Goal: Information Seeking & Learning: Learn about a topic

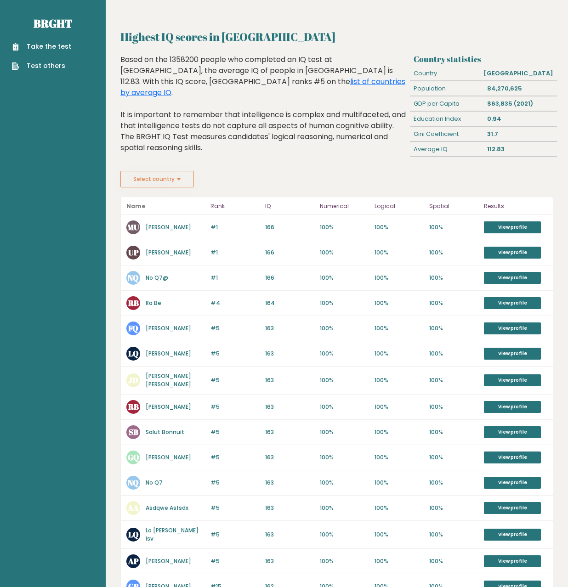
click at [69, 51] on ul "Take the test Test others" at bounding box center [41, 56] width 68 height 29
click at [60, 47] on link "Take the test" at bounding box center [41, 47] width 59 height 10
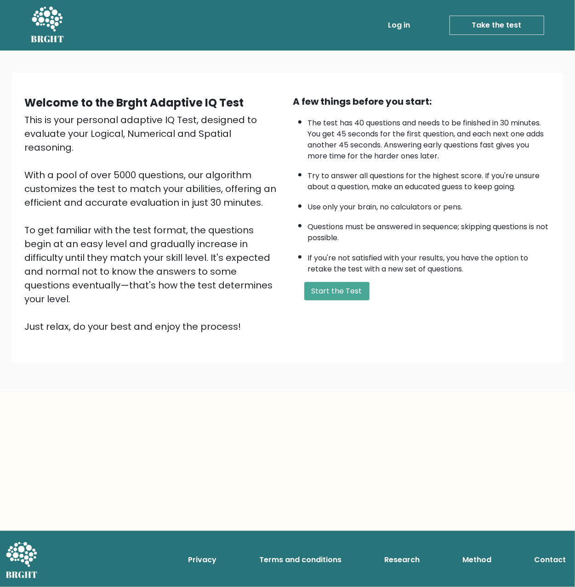
click at [51, 23] on icon at bounding box center [47, 18] width 31 height 25
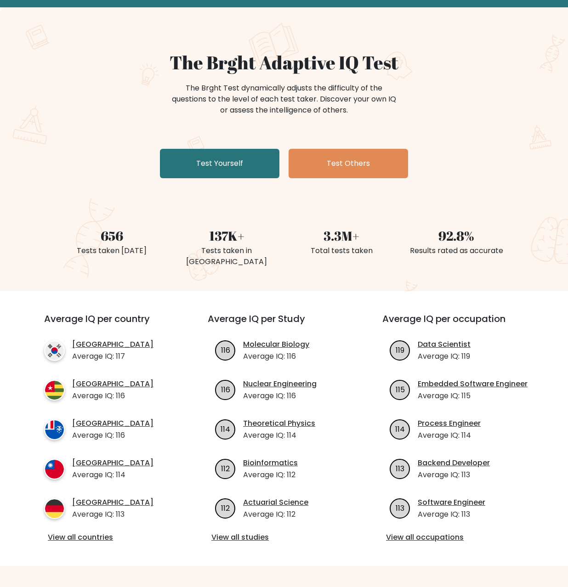
scroll to position [138, 0]
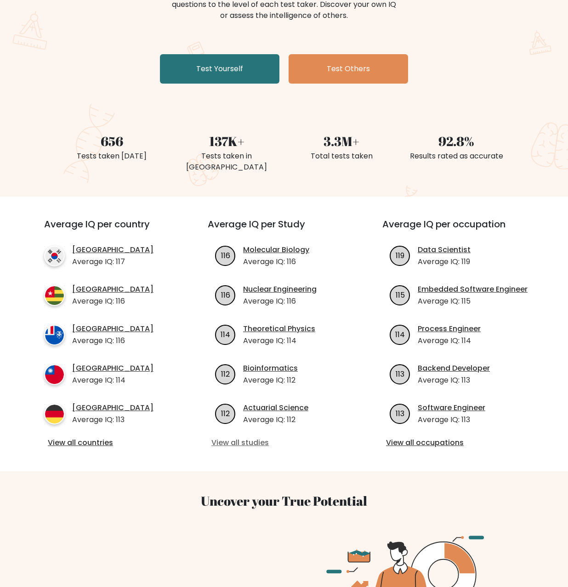
click at [240, 438] on link "View all studies" at bounding box center [283, 443] width 145 height 11
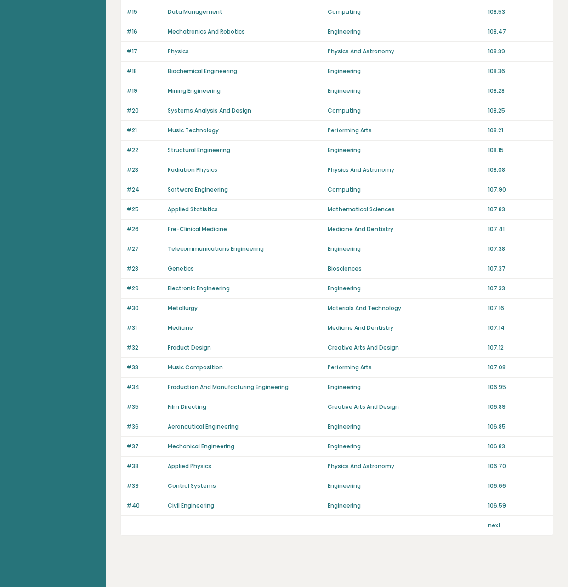
scroll to position [390, 0]
click at [496, 522] on link "next" at bounding box center [494, 525] width 13 height 8
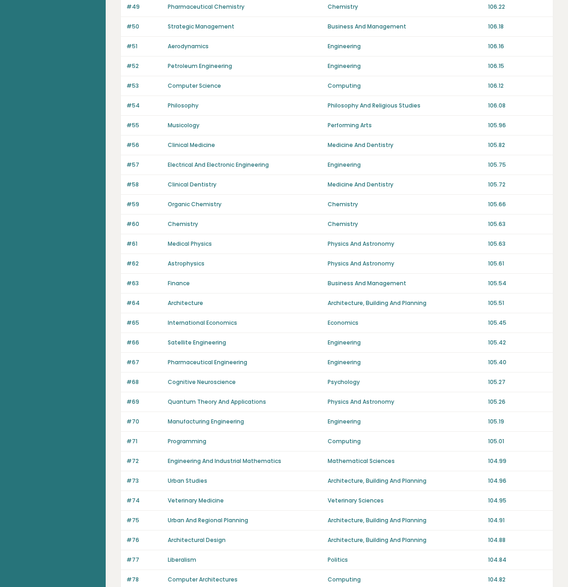
scroll to position [390, 0]
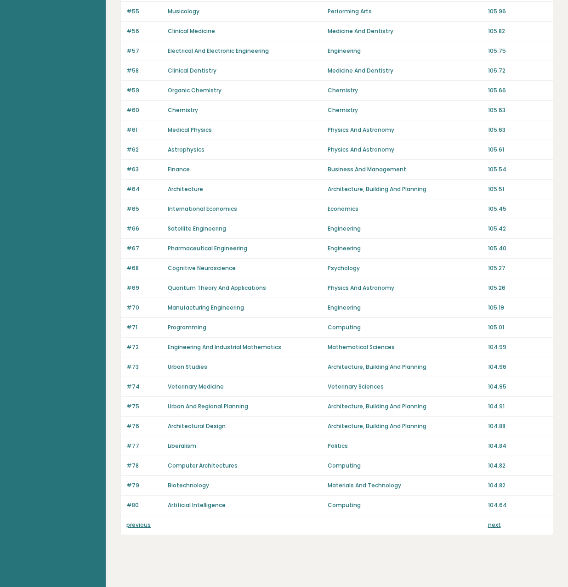
click at [489, 521] on link "next" at bounding box center [494, 525] width 13 height 8
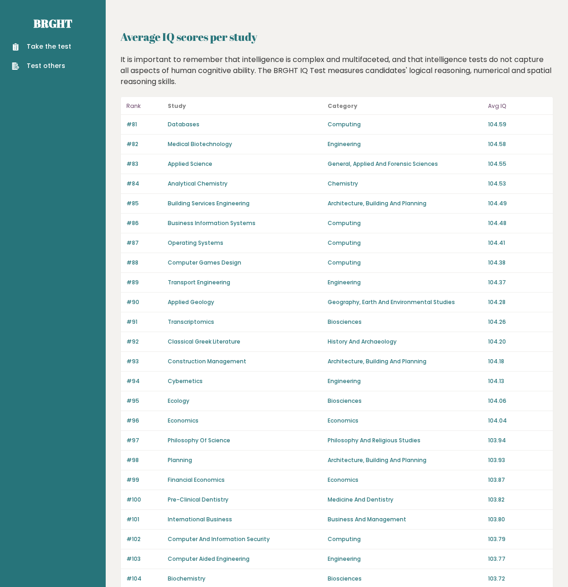
scroll to position [390, 0]
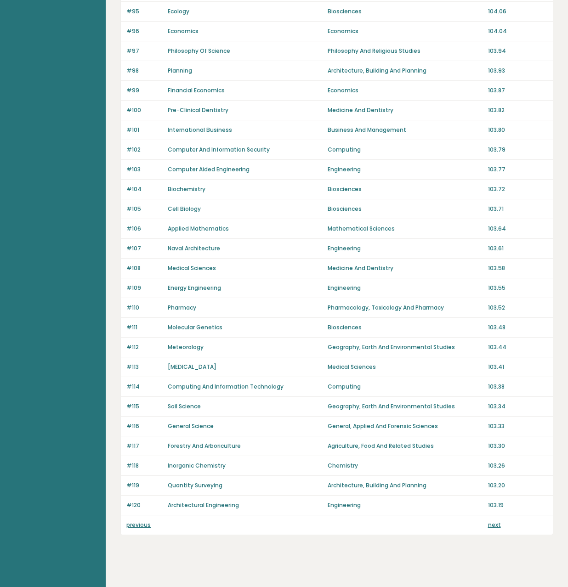
click at [493, 521] on link "next" at bounding box center [494, 525] width 13 height 8
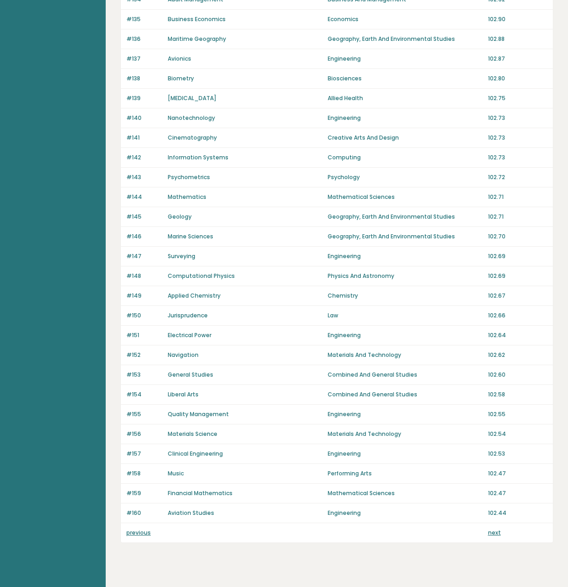
scroll to position [390, 0]
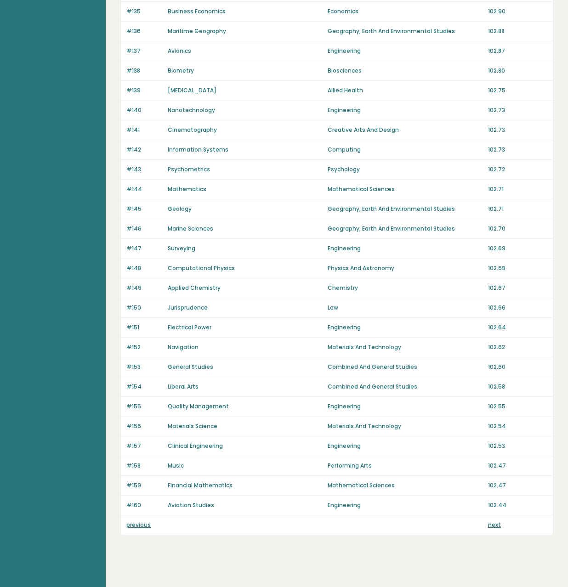
click at [493, 521] on link "next" at bounding box center [494, 525] width 13 height 8
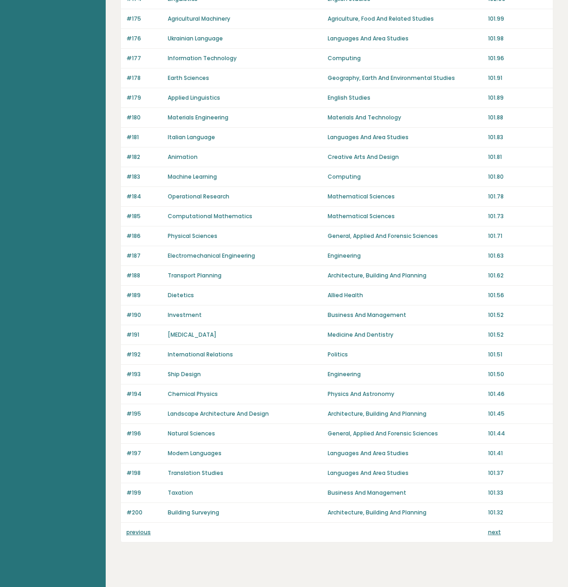
scroll to position [390, 0]
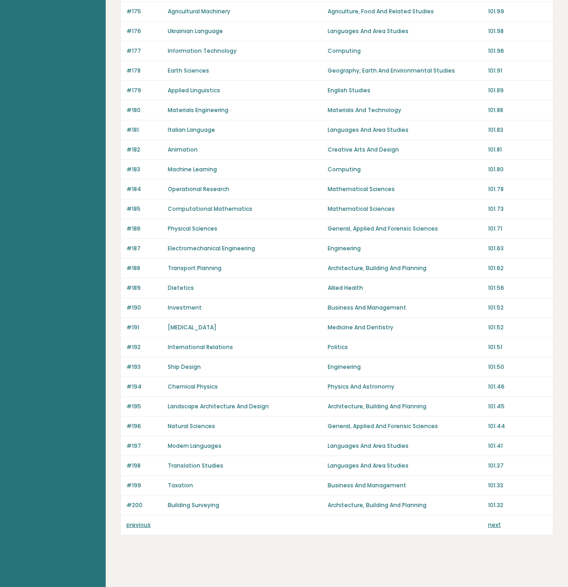
drag, startPoint x: 0, startPoint y: 0, endPoint x: 493, endPoint y: 519, distance: 715.6
click at [493, 521] on link "next" at bounding box center [494, 525] width 13 height 8
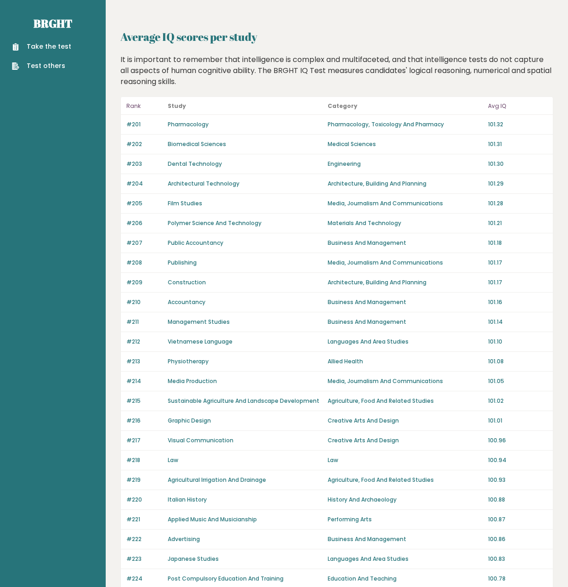
scroll to position [390, 0]
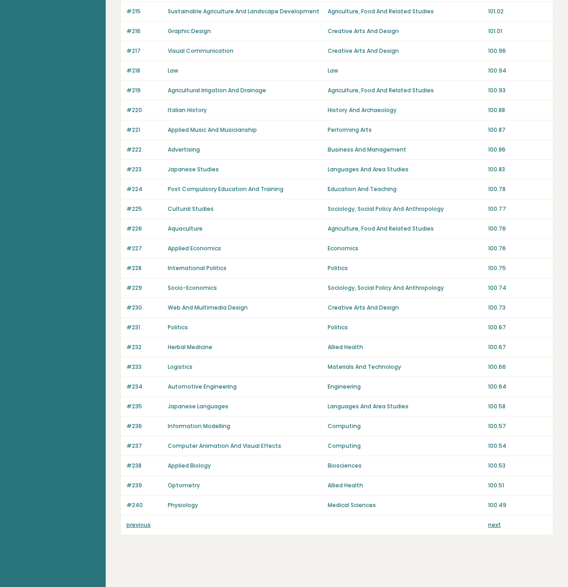
click at [492, 521] on link "next" at bounding box center [494, 525] width 13 height 8
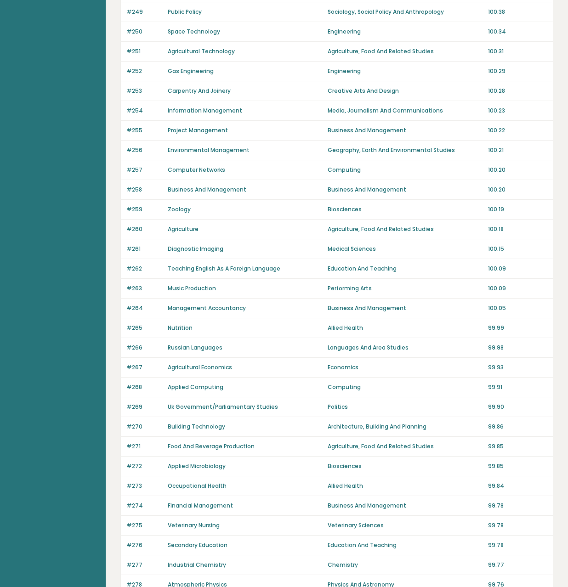
scroll to position [390, 0]
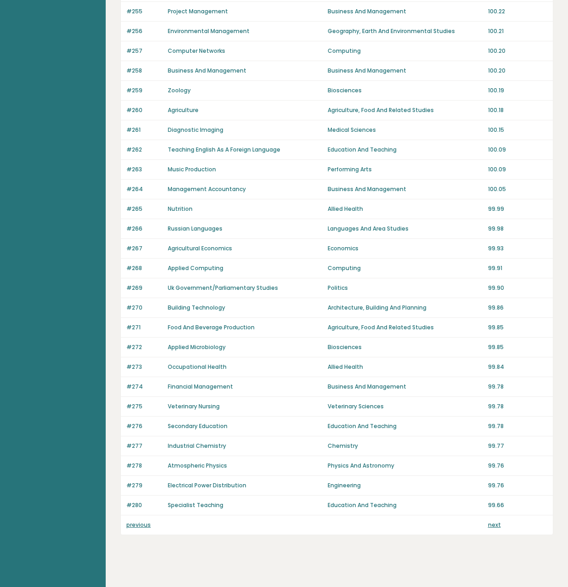
click at [492, 521] on link "next" at bounding box center [494, 525] width 13 height 8
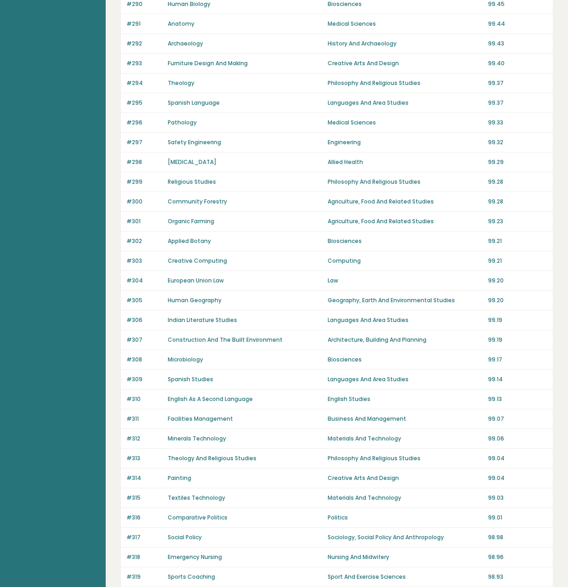
scroll to position [390, 0]
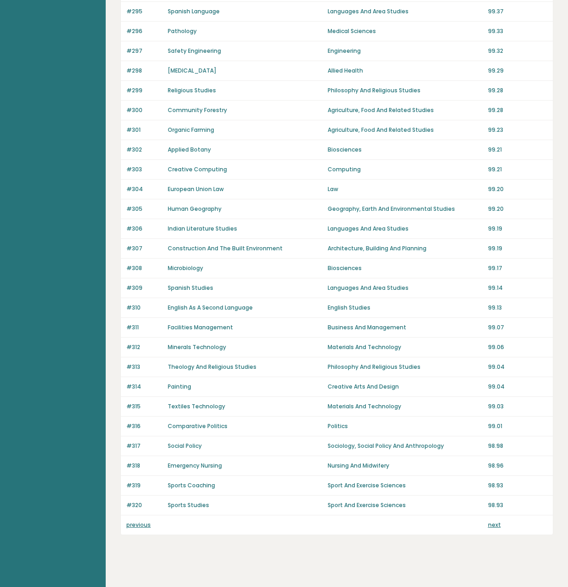
click at [492, 521] on link "next" at bounding box center [494, 525] width 13 height 8
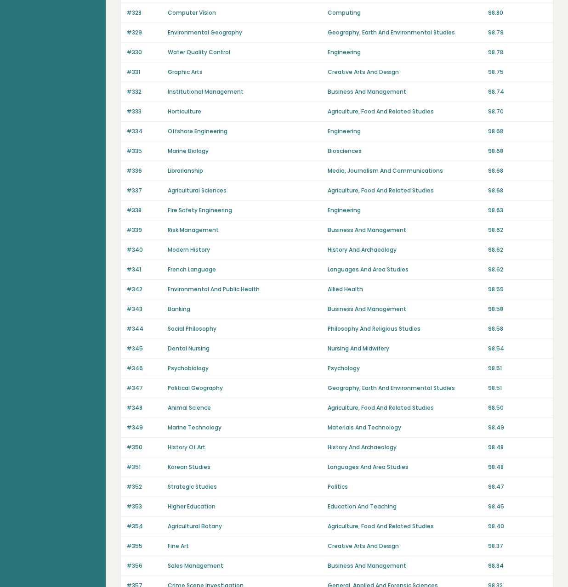
scroll to position [390, 0]
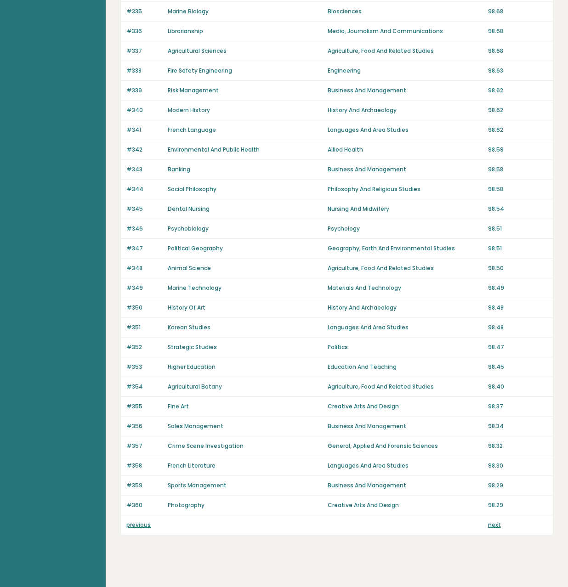
drag, startPoint x: 0, startPoint y: 0, endPoint x: 492, endPoint y: 520, distance: 716.0
click at [492, 521] on link "next" at bounding box center [494, 525] width 13 height 8
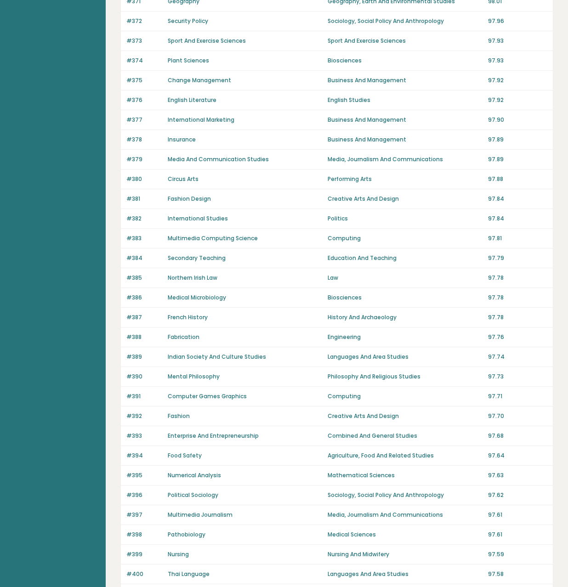
scroll to position [390, 0]
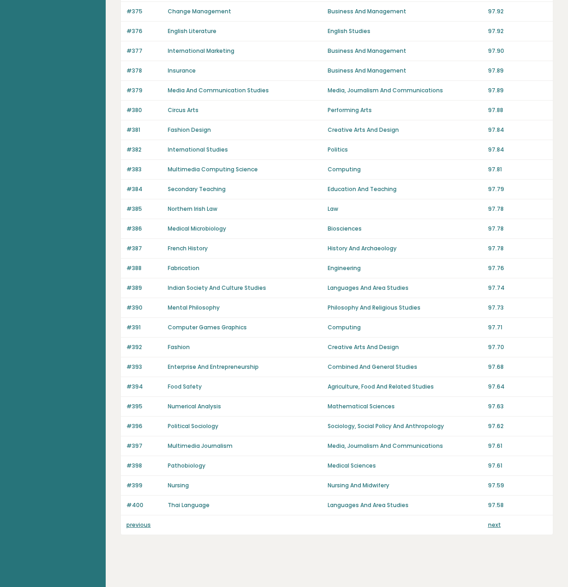
drag, startPoint x: 0, startPoint y: 0, endPoint x: 492, endPoint y: 520, distance: 716.0
click at [492, 521] on link "next" at bounding box center [494, 525] width 13 height 8
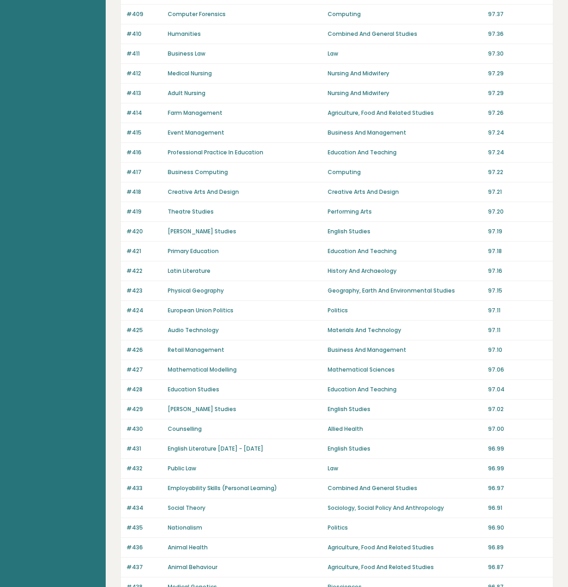
scroll to position [368, 0]
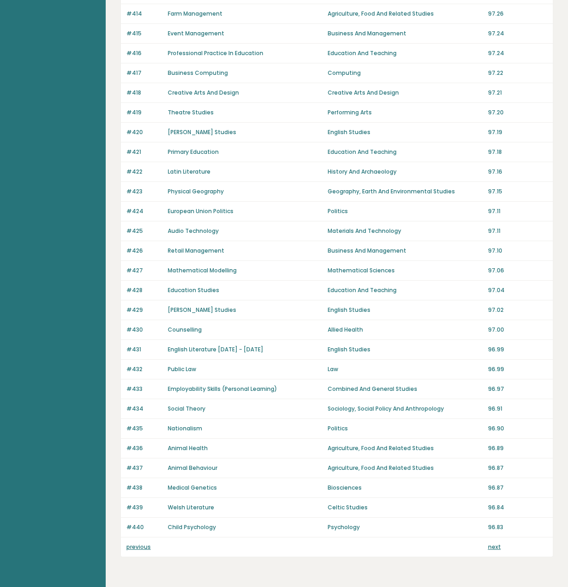
click at [488, 543] on link "next" at bounding box center [494, 547] width 13 height 8
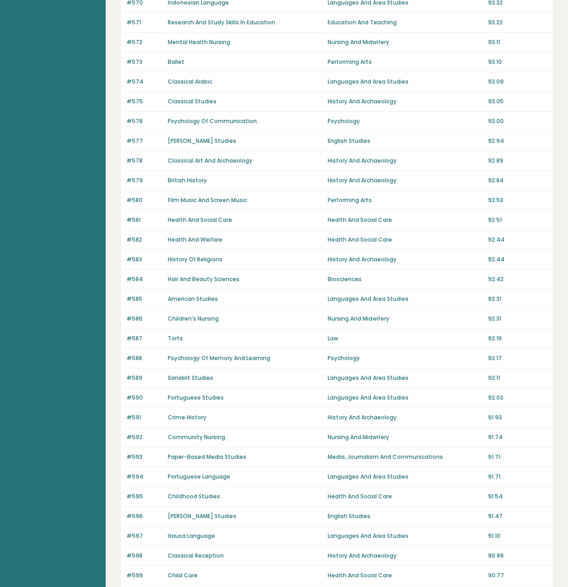
scroll to position [390, 0]
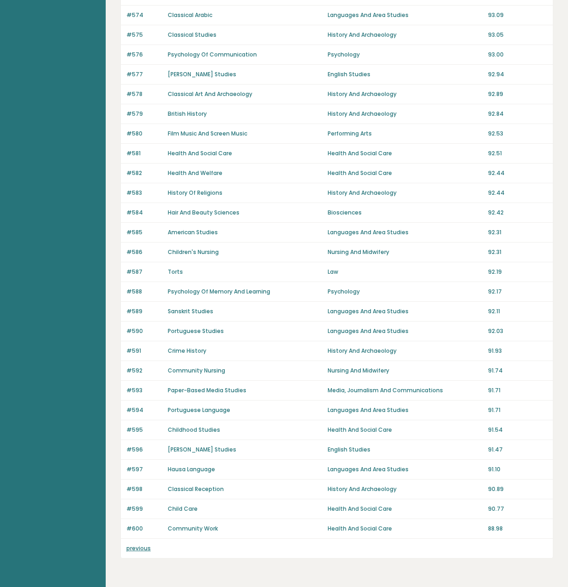
scroll to position [390, 0]
